Goal: Find specific page/section: Find specific page/section

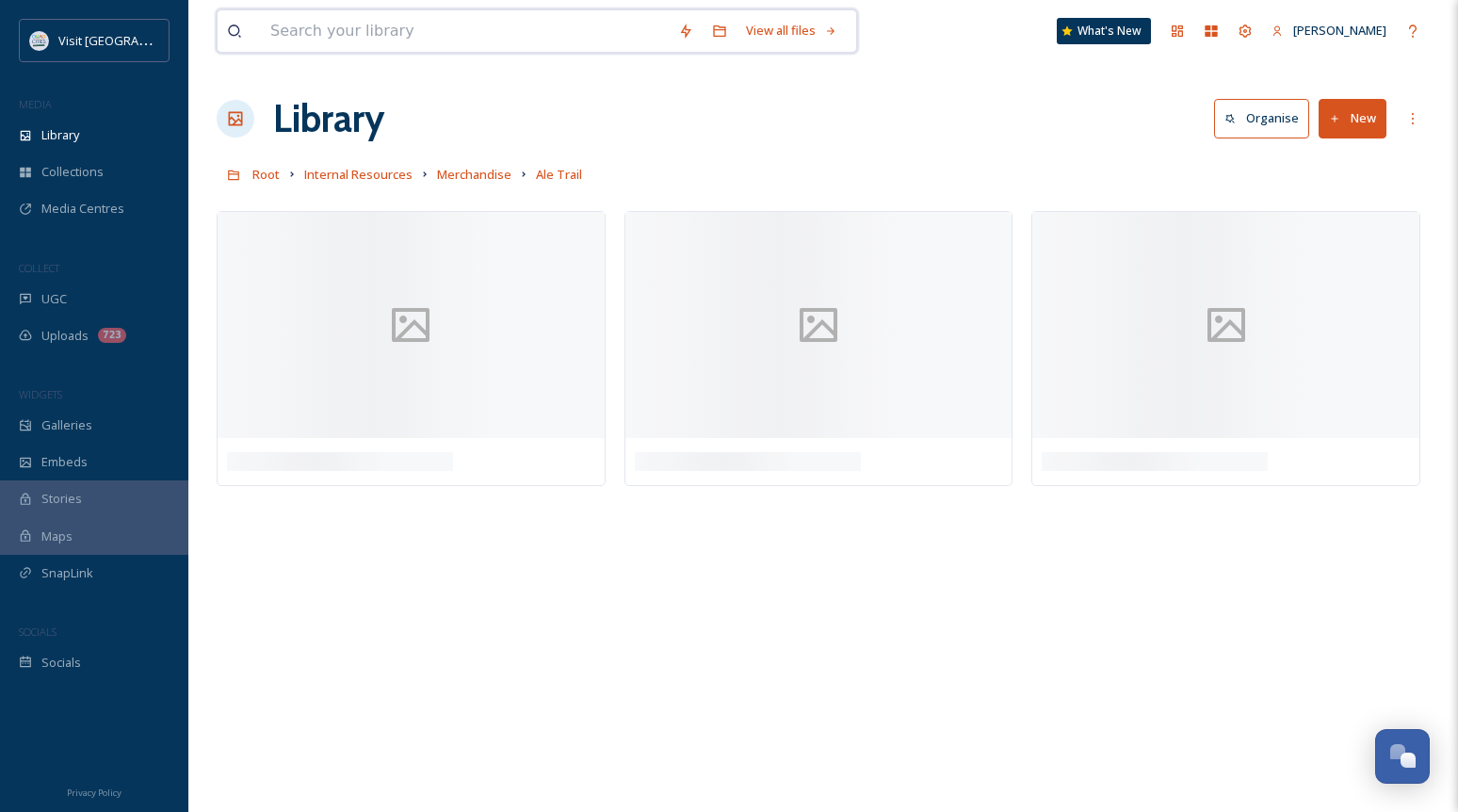
click at [405, 18] on input at bounding box center [464, 31] width 407 height 42
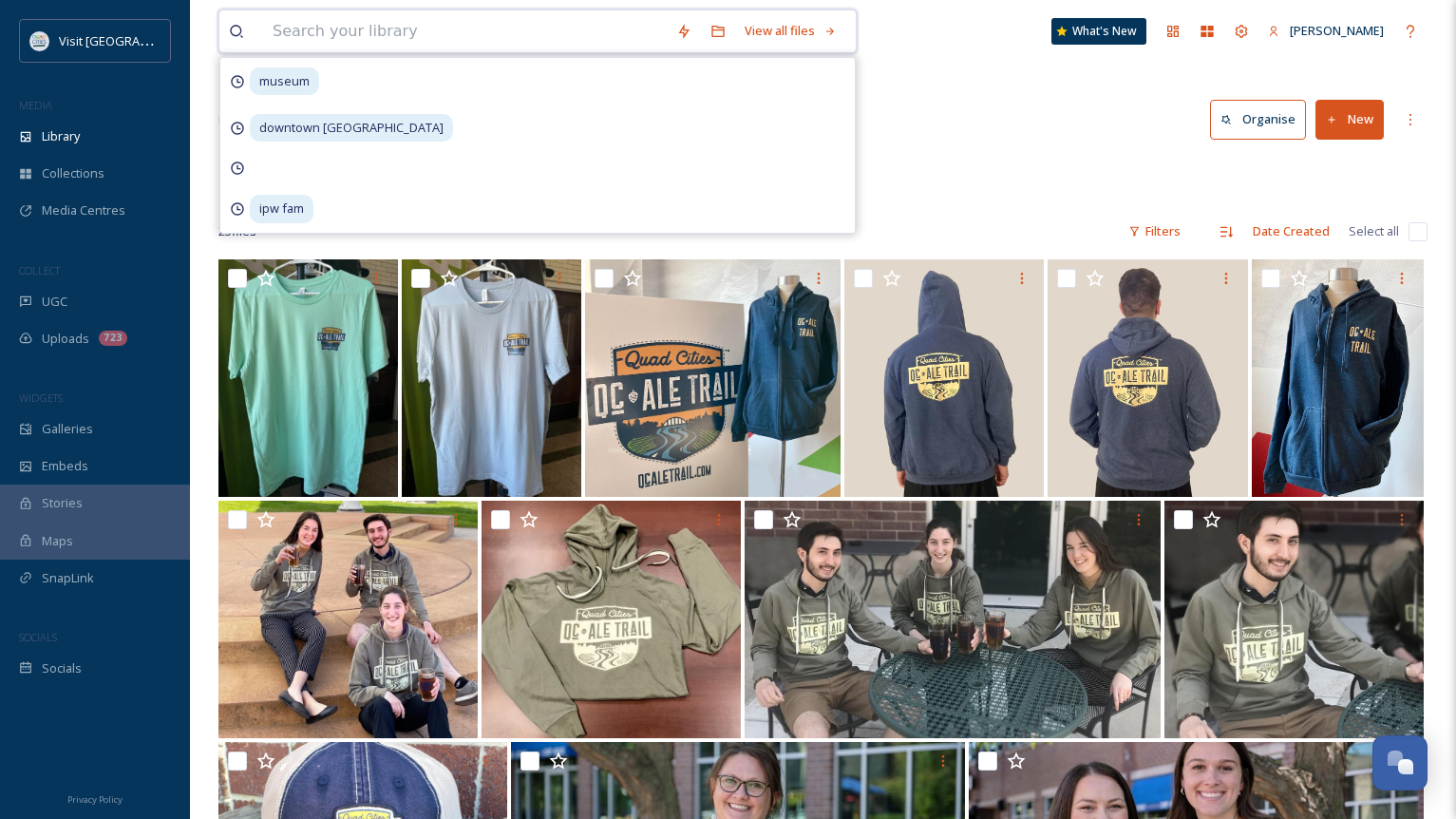
type input "p"
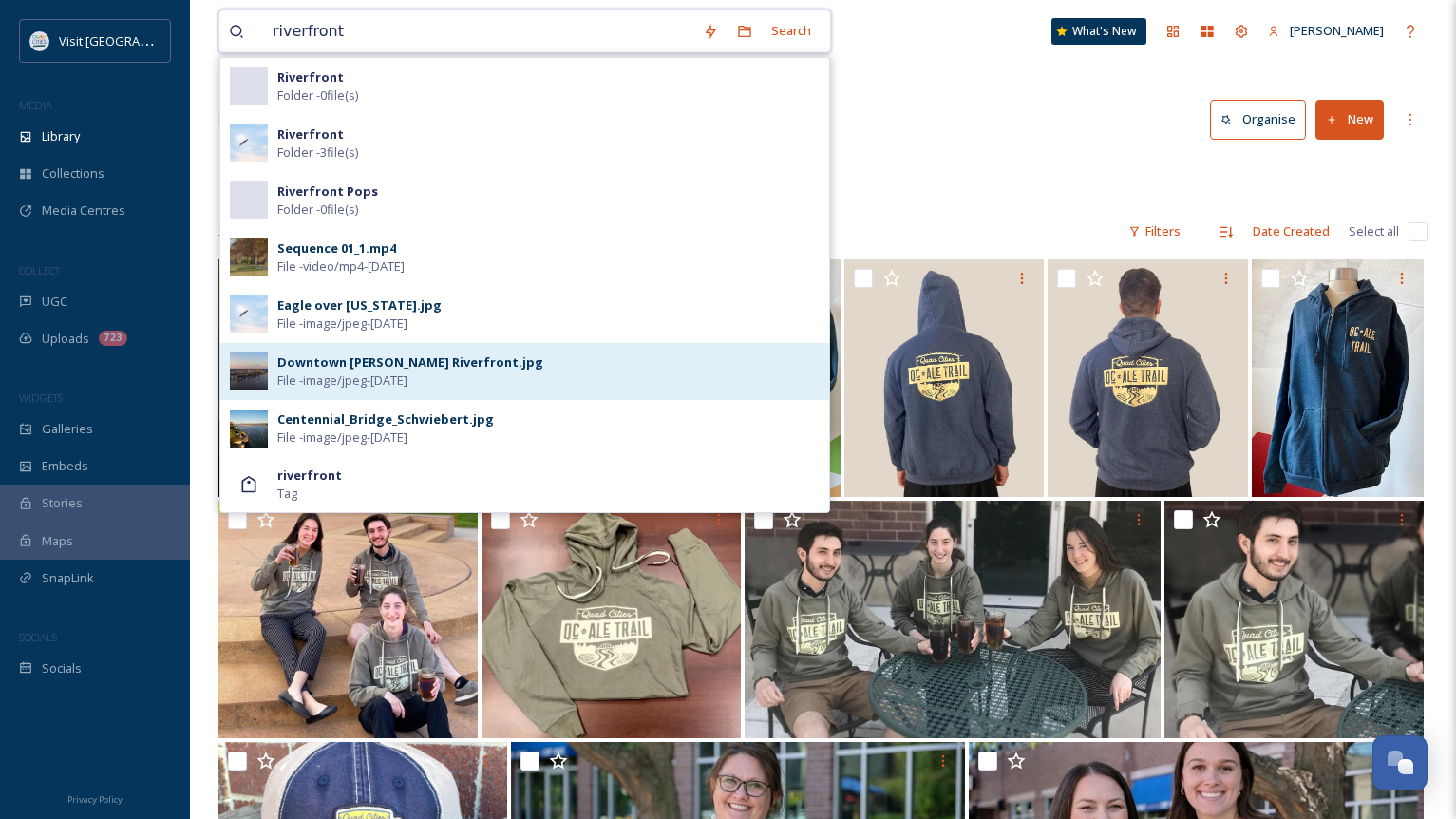
type input "riverfront"
click at [396, 391] on div "Downtown [PERSON_NAME][GEOGRAPHIC_DATA]jpg File - image/jpeg - [DATE]" at bounding box center [524, 371] width 609 height 57
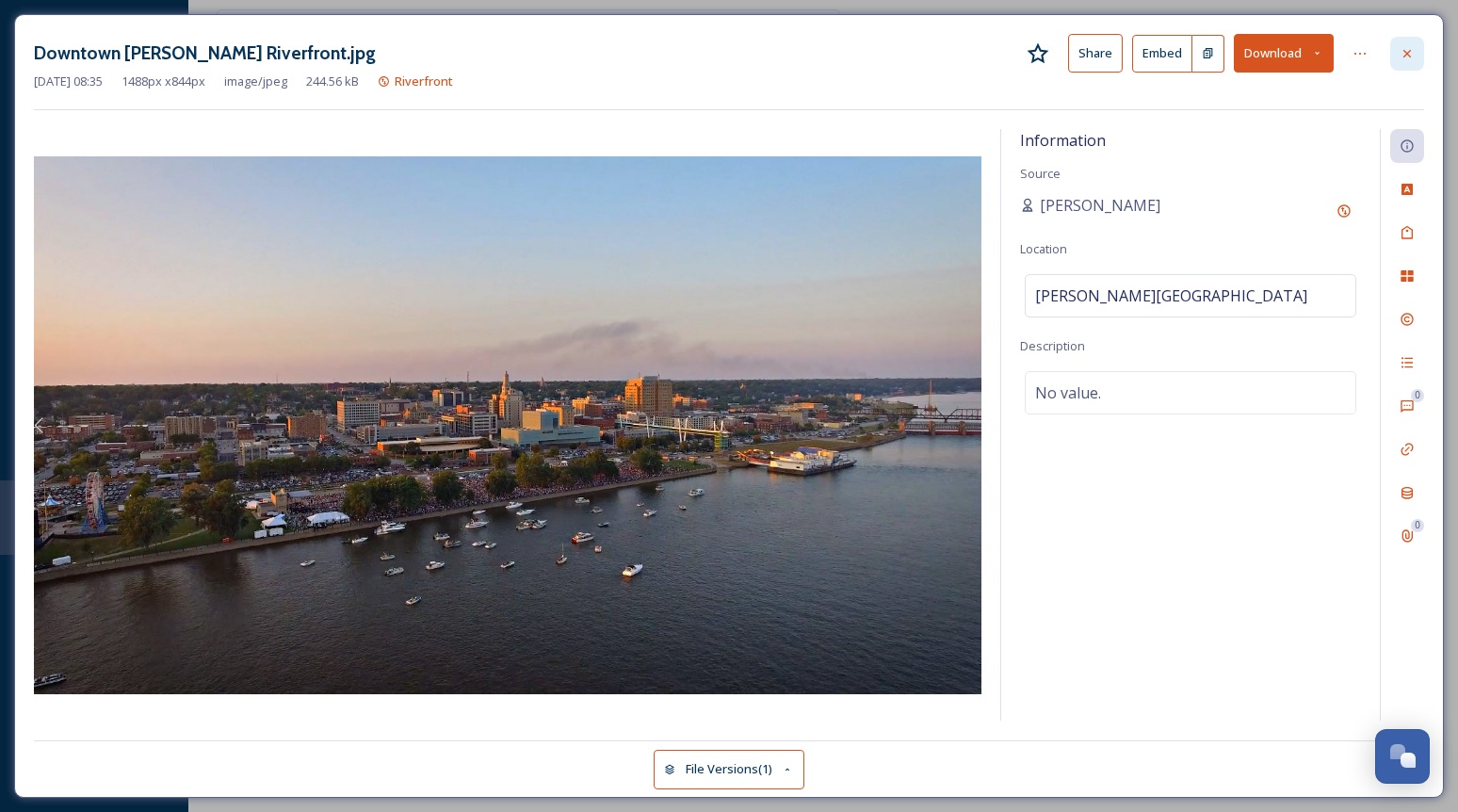
click at [1409, 50] on icon at bounding box center [1407, 54] width 15 height 15
